Goal: Transaction & Acquisition: Download file/media

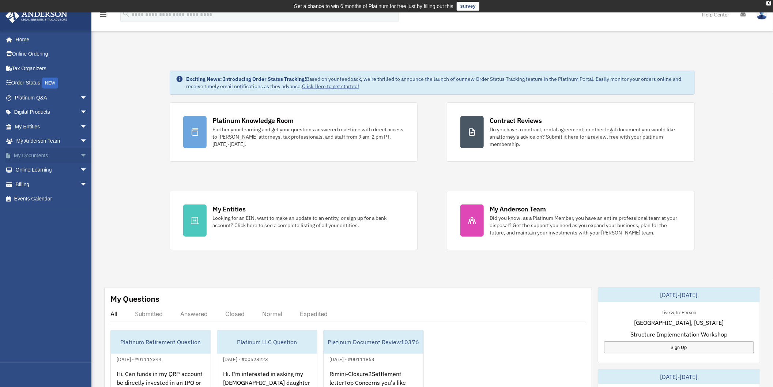
click at [31, 153] on link "My Documents arrow_drop_down" at bounding box center [51, 155] width 93 height 15
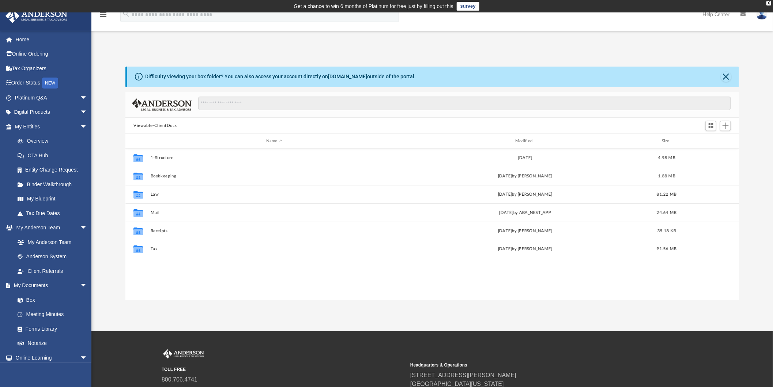
scroll to position [159, 607]
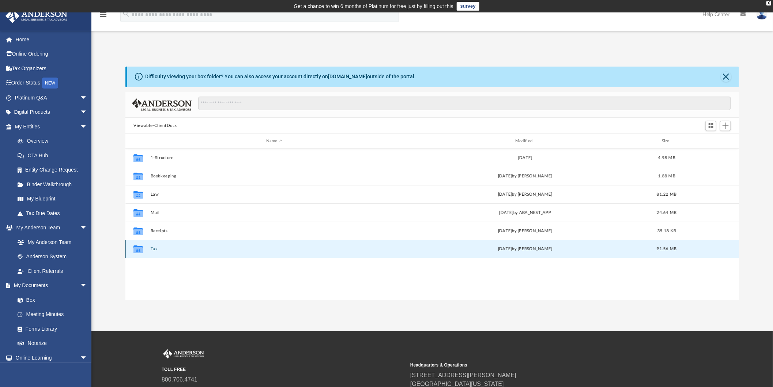
click at [154, 248] on button "Tax" at bounding box center [275, 249] width 248 height 5
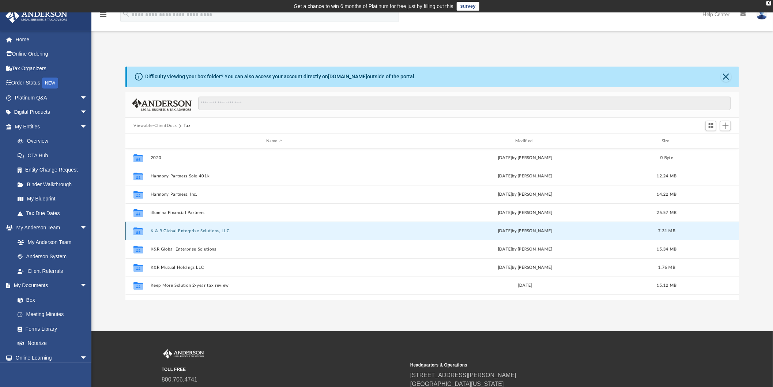
click at [176, 230] on button "K & R Global Enterprise Solutions, LLC" at bounding box center [275, 231] width 248 height 5
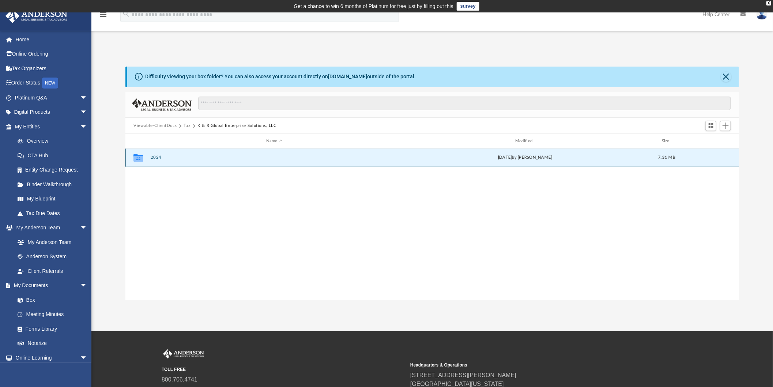
click at [157, 156] on button "2024" at bounding box center [275, 157] width 248 height 5
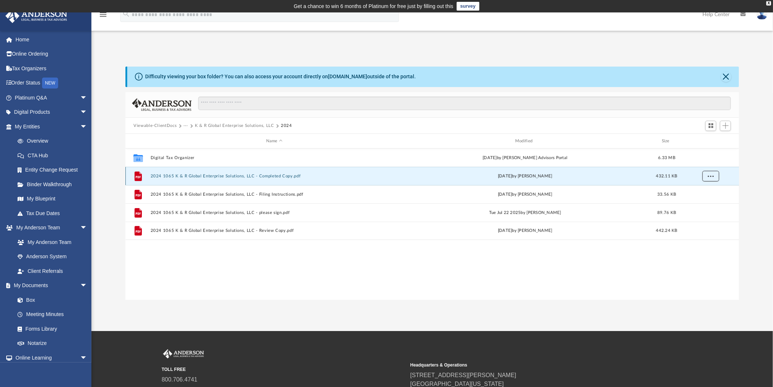
click at [712, 174] on span "More options" at bounding box center [711, 176] width 6 height 4
click at [705, 202] on li "Download" at bounding box center [704, 203] width 21 height 8
